Goal: Task Accomplishment & Management: Use online tool/utility

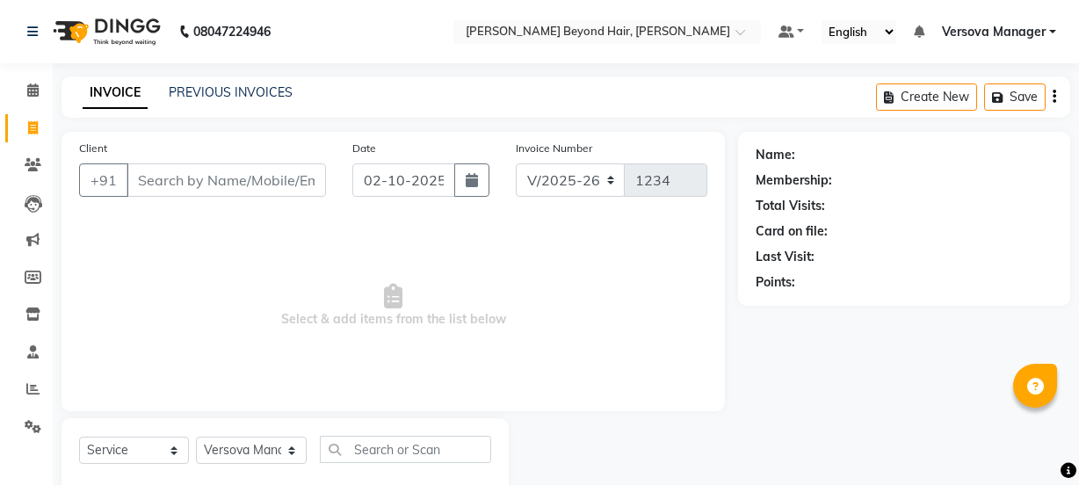
select select "6352"
select select "service"
select select "48071"
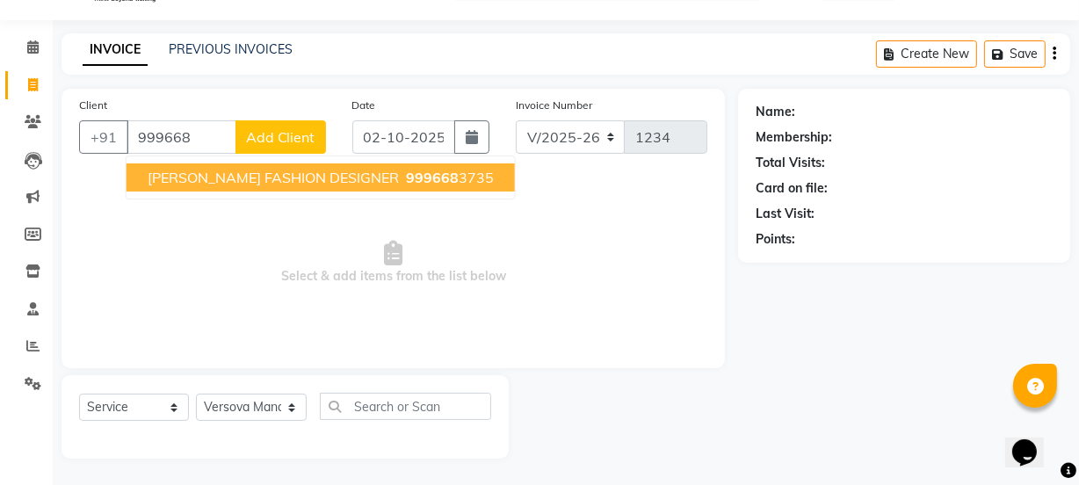
click at [406, 180] on span "999668" at bounding box center [432, 178] width 53 height 18
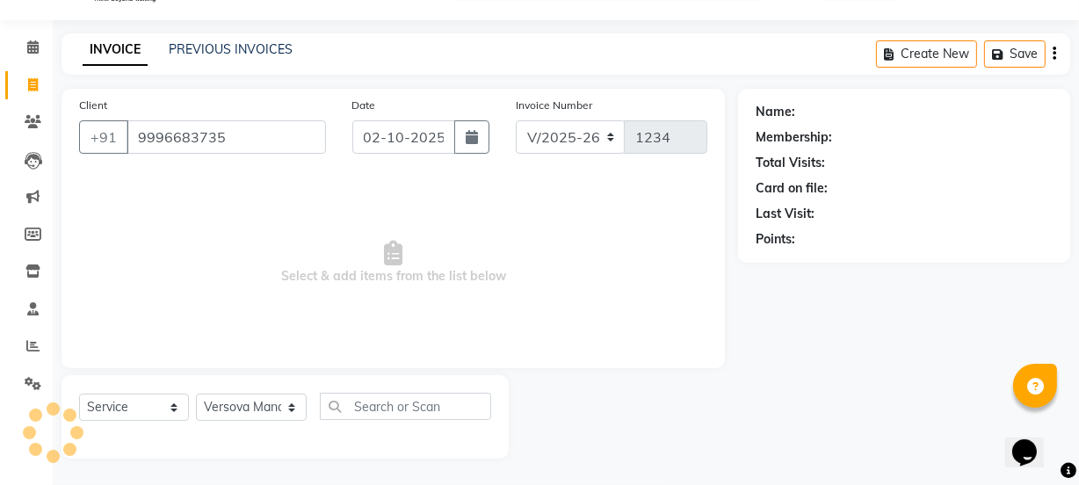
type input "9996683735"
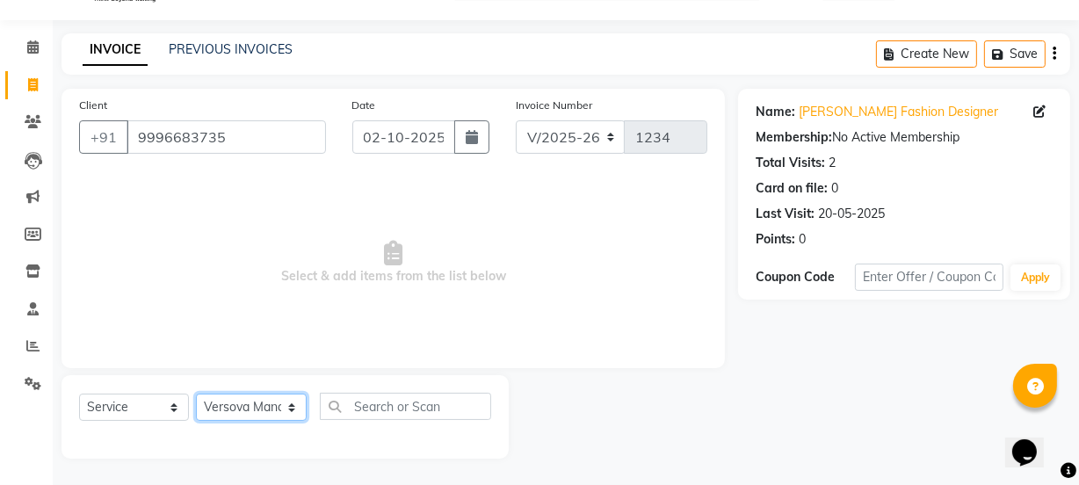
click at [243, 416] on select "Select Stylist ADMIN [PERSON_NAME] [PERSON_NAME] [PERSON_NAME] [PERSON_NAME] [P…" at bounding box center [251, 407] width 111 height 27
select select "54579"
click at [196, 394] on select "Select Stylist ADMIN [PERSON_NAME] [PERSON_NAME] [PERSON_NAME] [PERSON_NAME] [P…" at bounding box center [251, 407] width 111 height 27
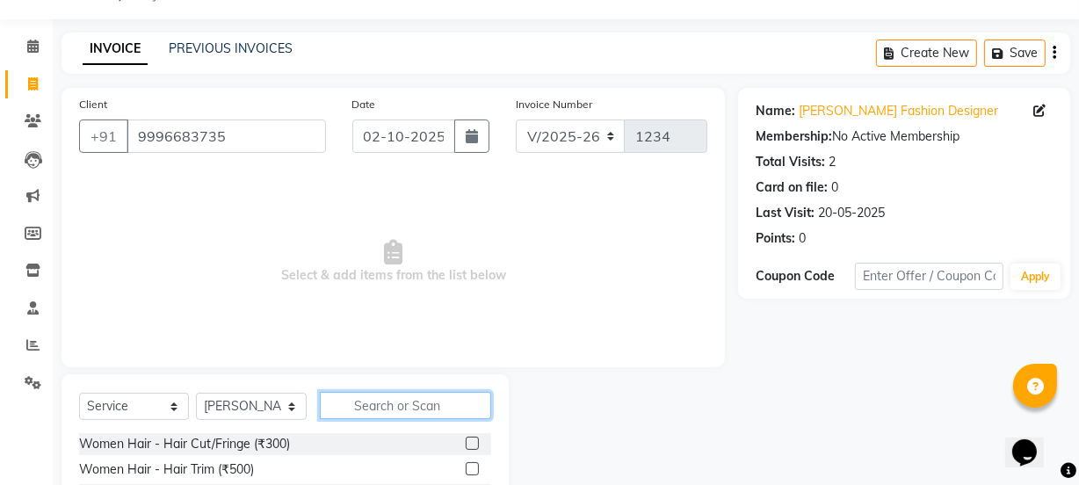
click at [427, 409] on input "text" at bounding box center [405, 405] width 170 height 27
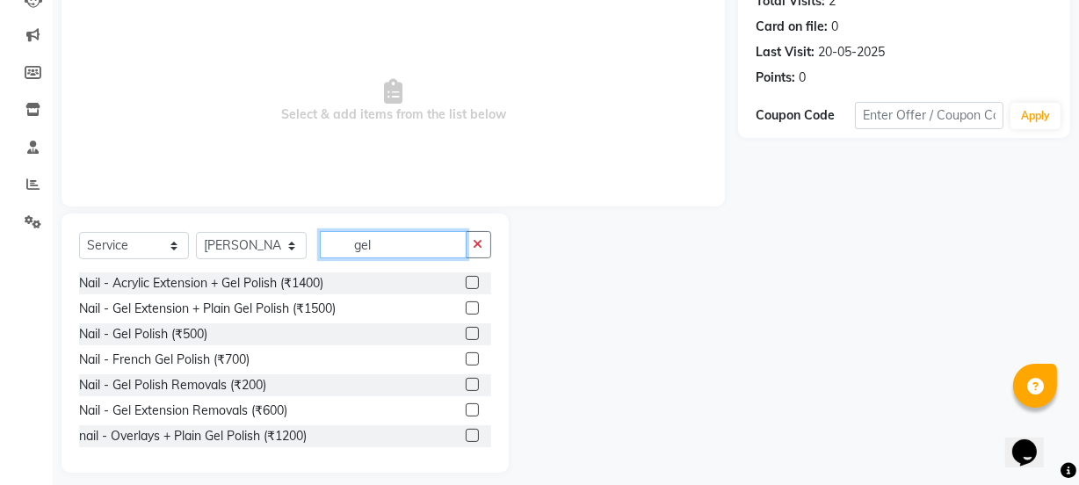
scroll to position [220, 0]
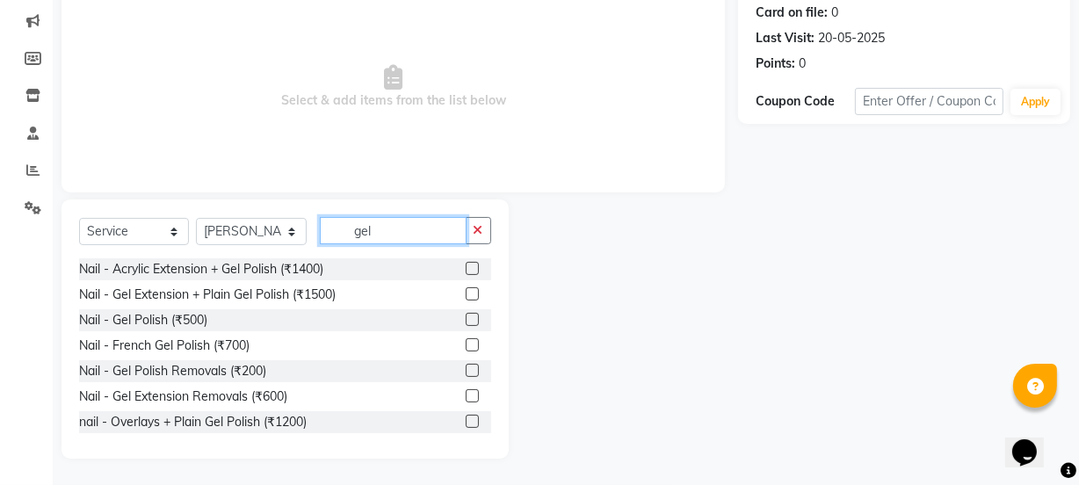
type input "gel"
click at [466, 319] on label at bounding box center [472, 319] width 13 height 13
click at [466, 319] on input "checkbox" at bounding box center [471, 320] width 11 height 11
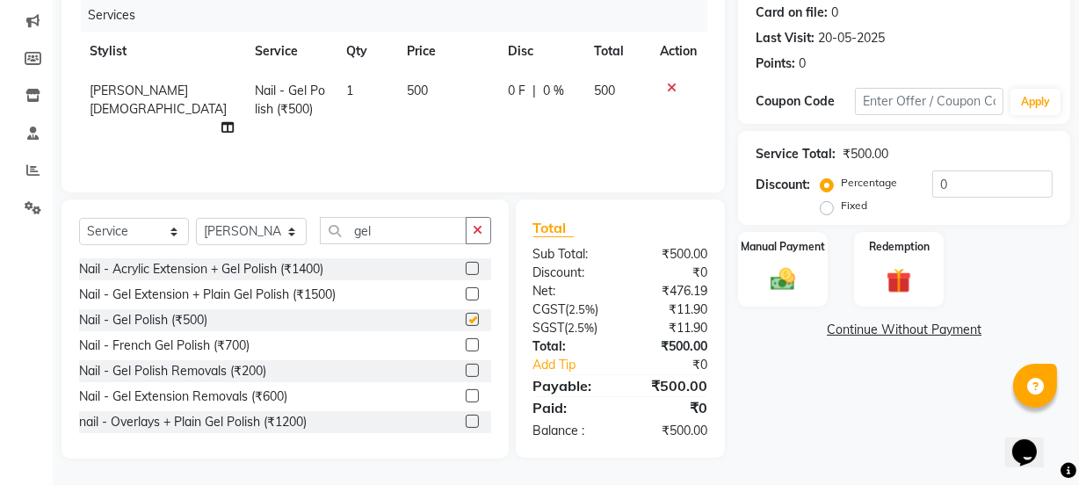
checkbox input "false"
click at [407, 91] on span "500" at bounding box center [417, 91] width 21 height 16
select select "54579"
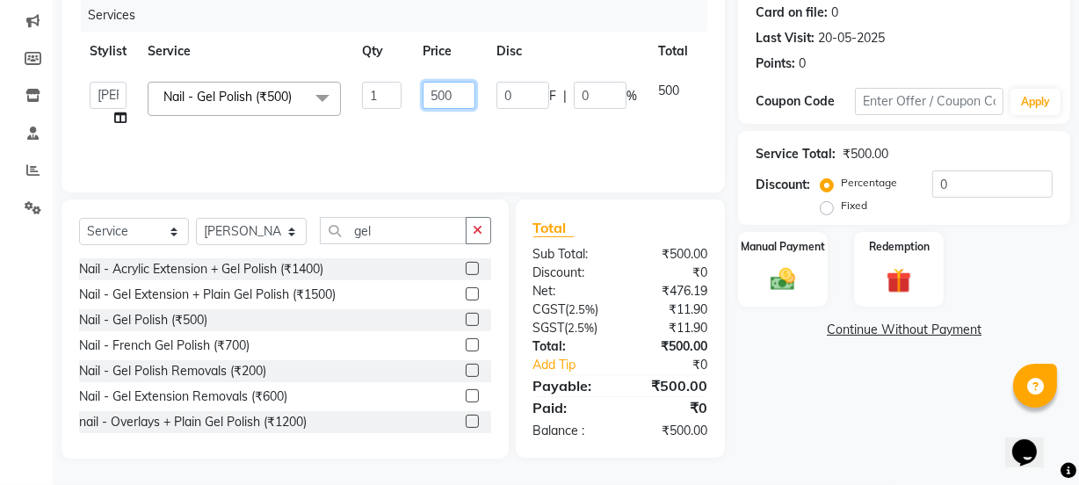
click at [459, 91] on input "500" at bounding box center [449, 95] width 53 height 27
type input "5"
type input "800"
click at [466, 136] on div "Services Stylist Service Qty Price Disc Total Action ADMIN [PERSON_NAME] [PERSO…" at bounding box center [393, 87] width 628 height 176
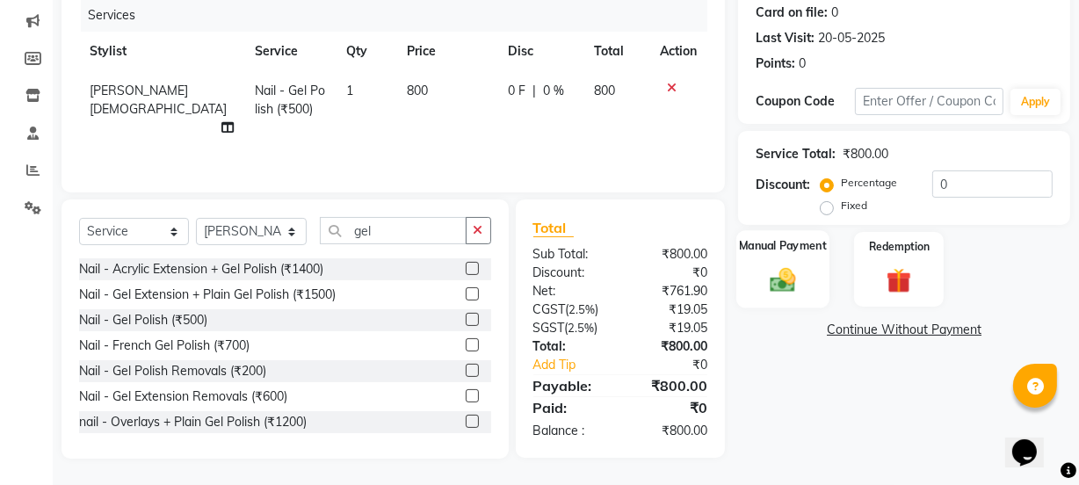
click at [793, 279] on img at bounding box center [783, 280] width 42 height 30
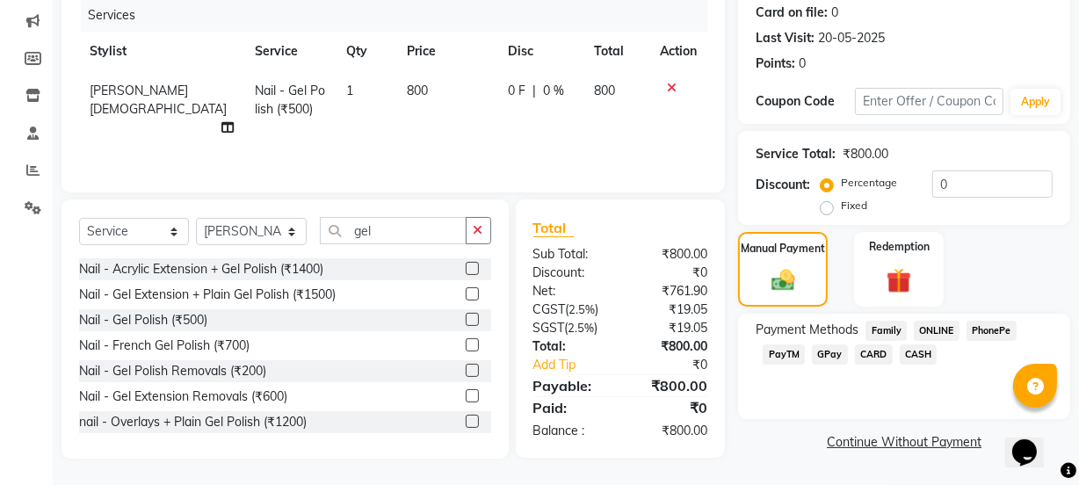
click at [829, 356] on span "GPay" at bounding box center [830, 355] width 36 height 20
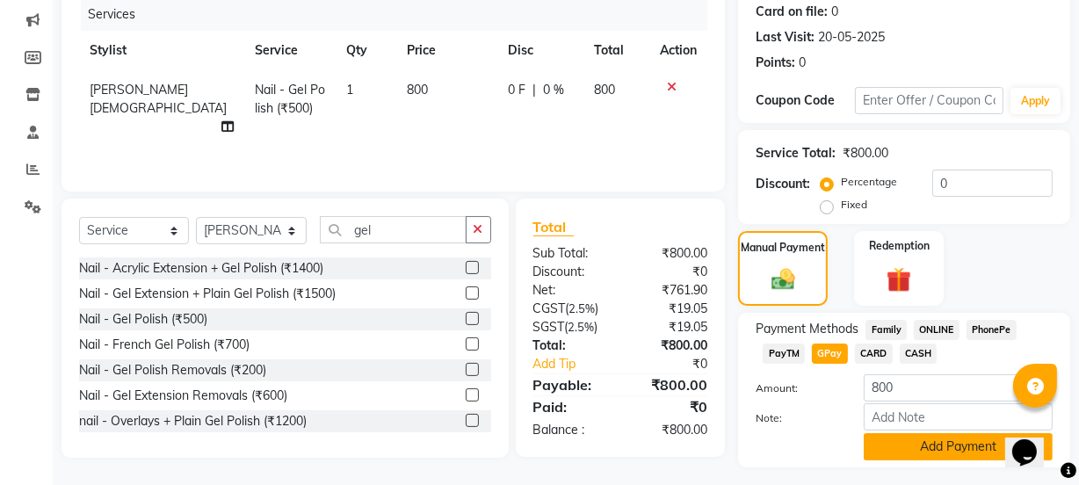
click at [949, 446] on button "Add Payment" at bounding box center [958, 446] width 189 height 27
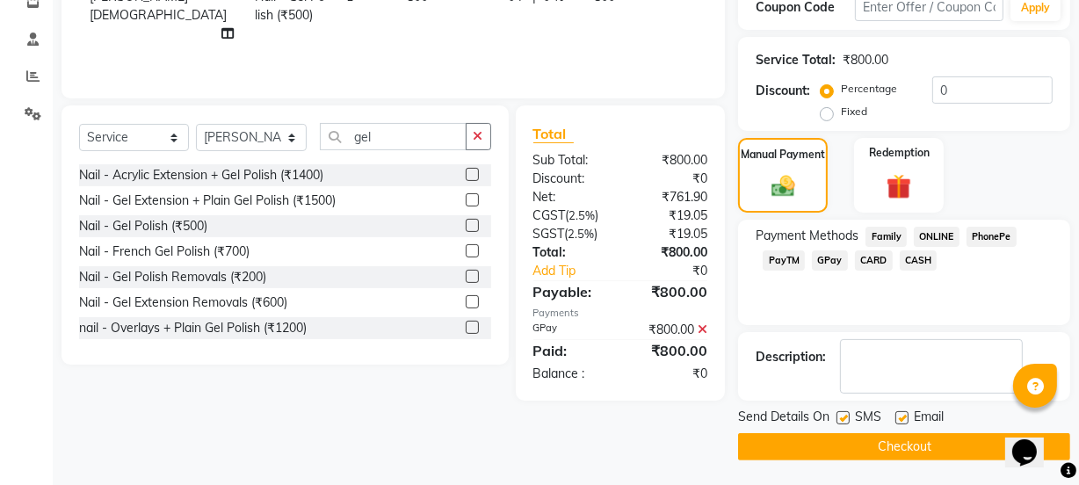
scroll to position [314, 0]
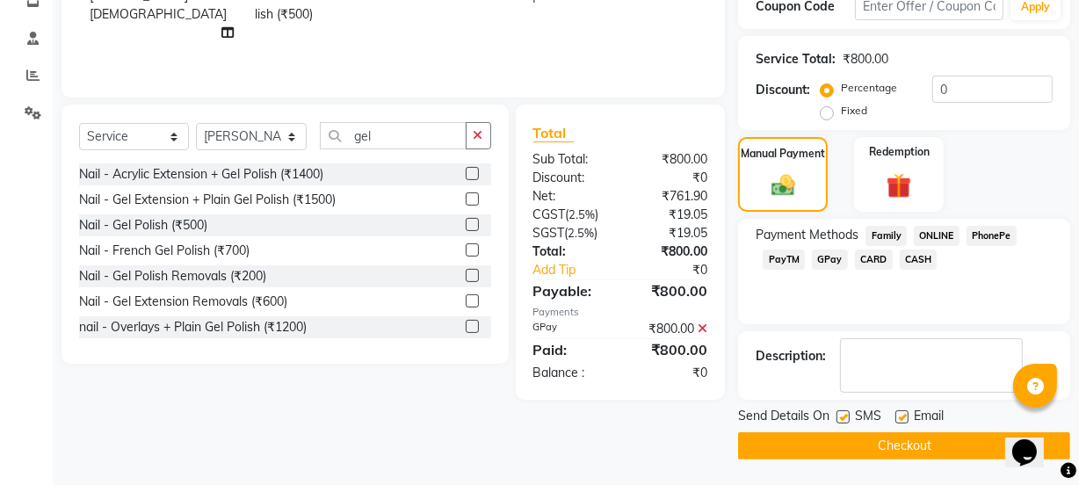
click at [904, 417] on label at bounding box center [902, 416] width 13 height 13
click at [904, 417] on input "checkbox" at bounding box center [901, 417] width 11 height 11
checkbox input "false"
click at [843, 415] on label at bounding box center [843, 416] width 13 height 13
click at [843, 415] on input "checkbox" at bounding box center [842, 417] width 11 height 11
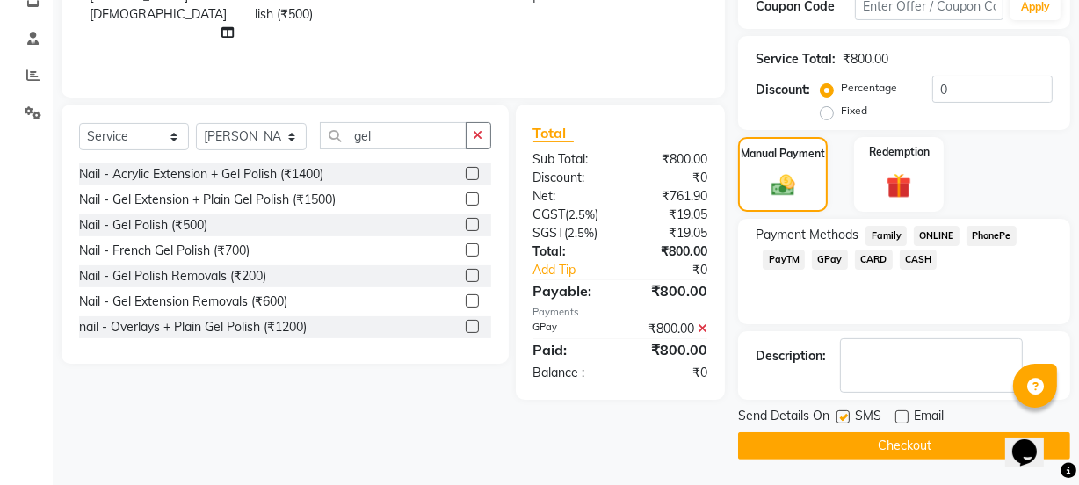
checkbox input "false"
click at [902, 441] on button "Checkout" at bounding box center [904, 445] width 332 height 27
